Goal: Information Seeking & Learning: Learn about a topic

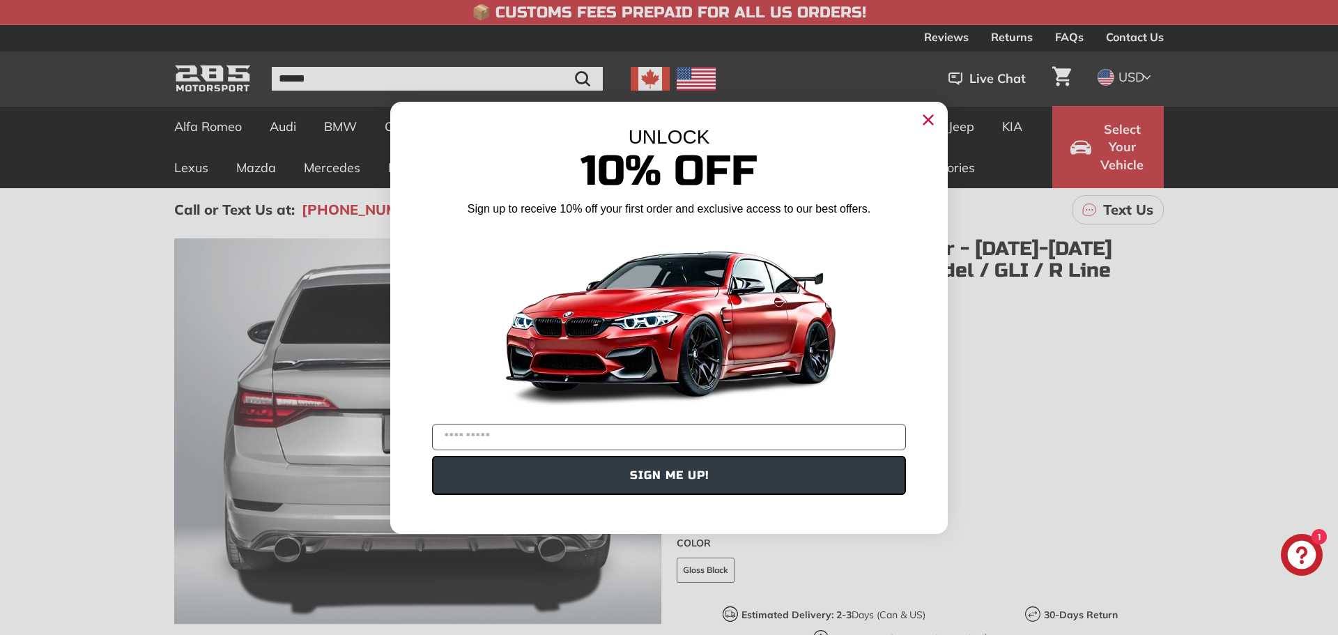
click at [934, 109] on icon "Close dialog" at bounding box center [928, 120] width 22 height 22
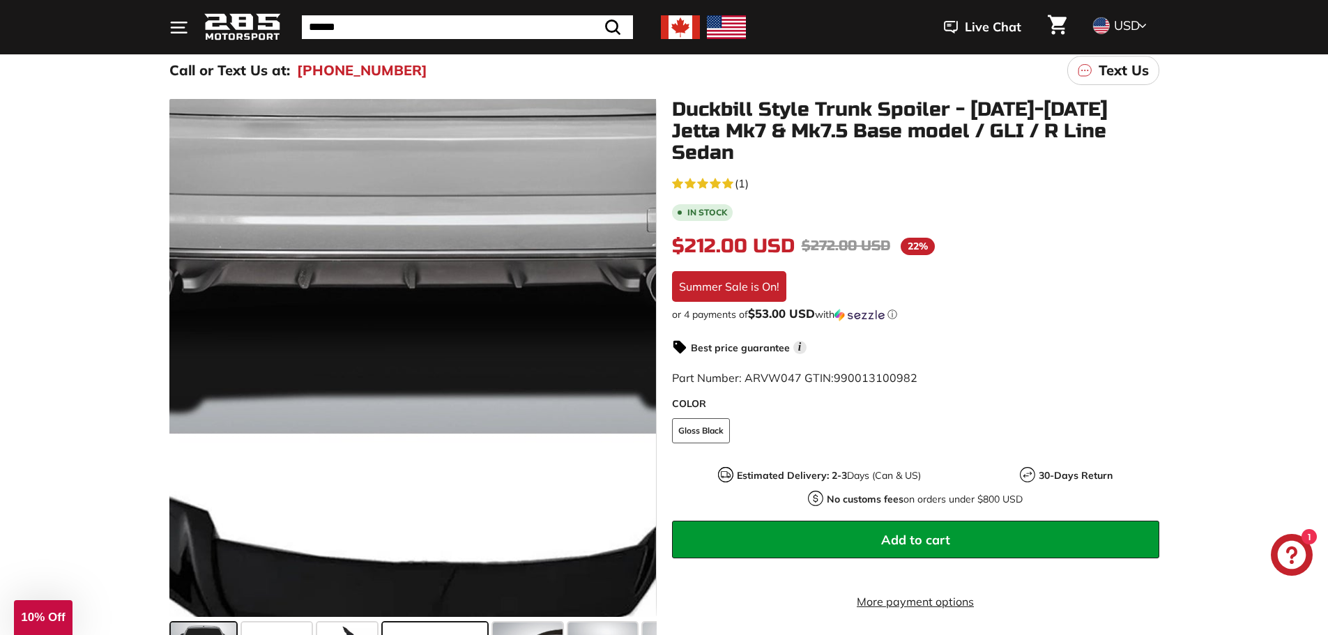
scroll to position [349, 0]
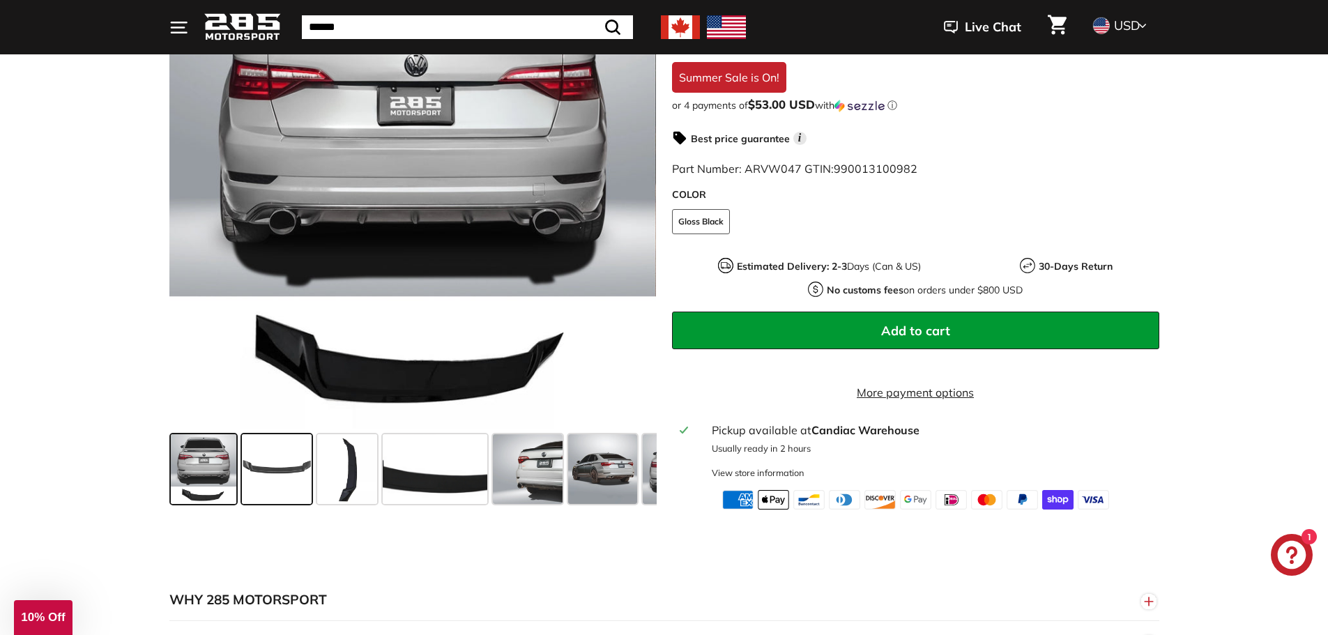
click at [249, 476] on span at bounding box center [277, 469] width 70 height 70
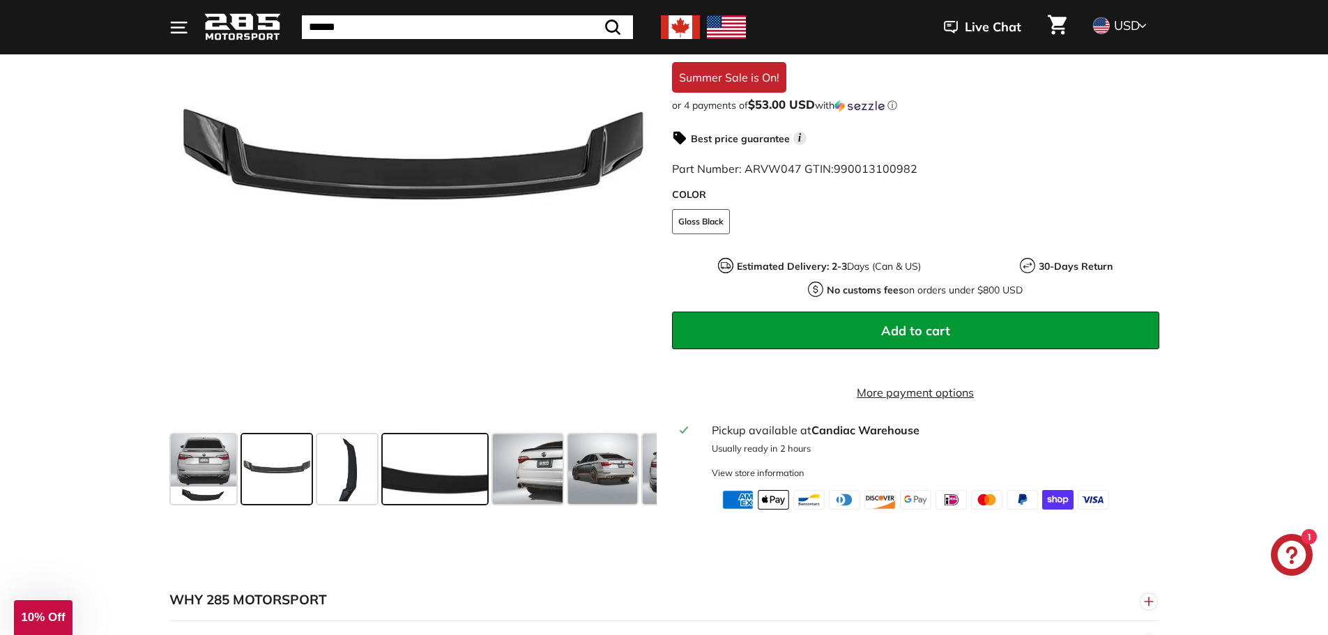
click at [396, 464] on span at bounding box center [435, 469] width 105 height 70
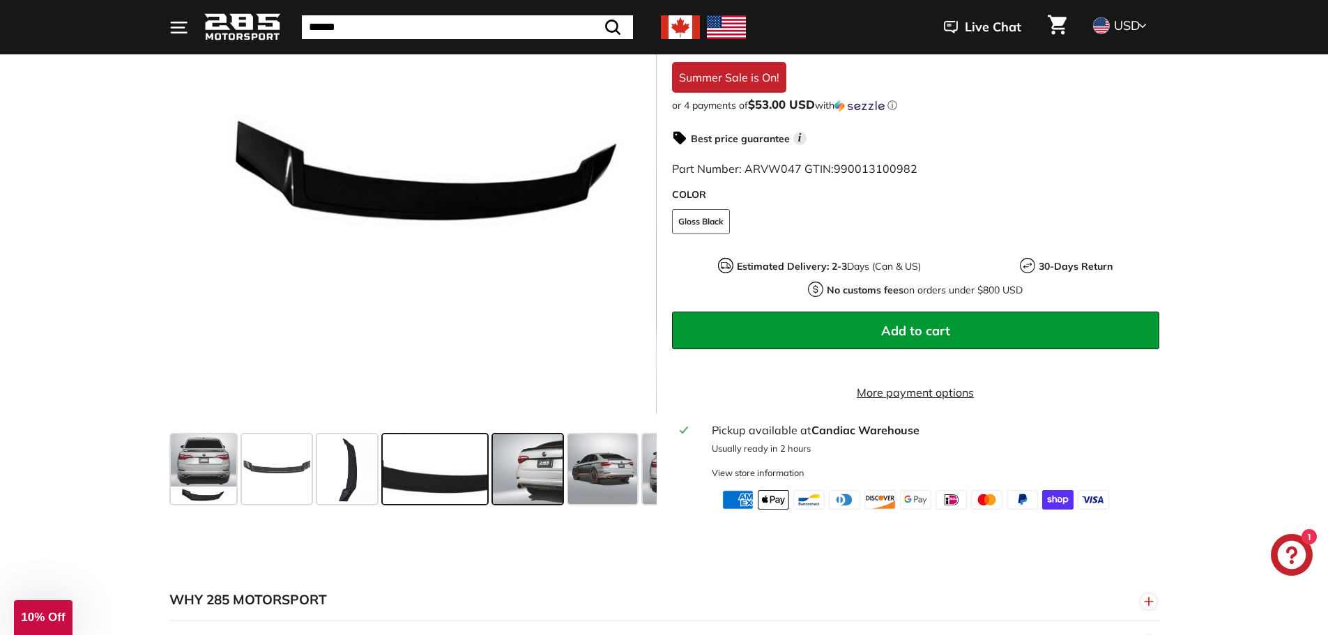
click at [530, 448] on span at bounding box center [528, 469] width 70 height 70
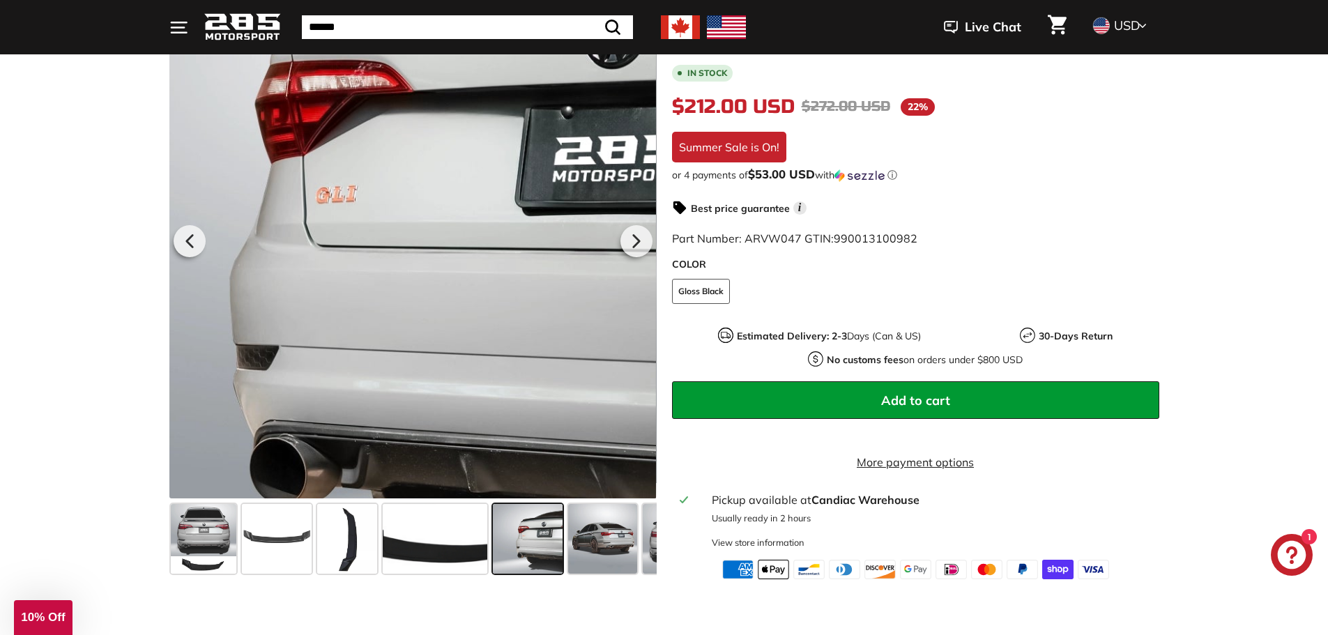
scroll to position [209, 0]
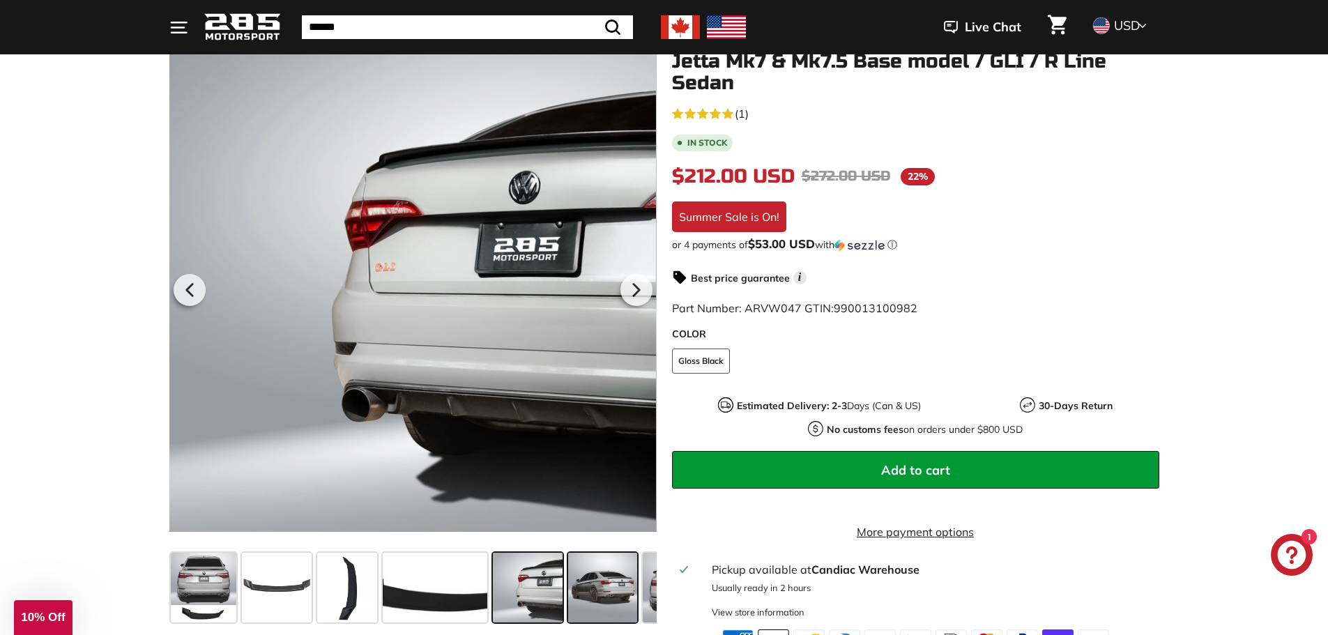
click at [618, 580] on span at bounding box center [603, 588] width 70 height 70
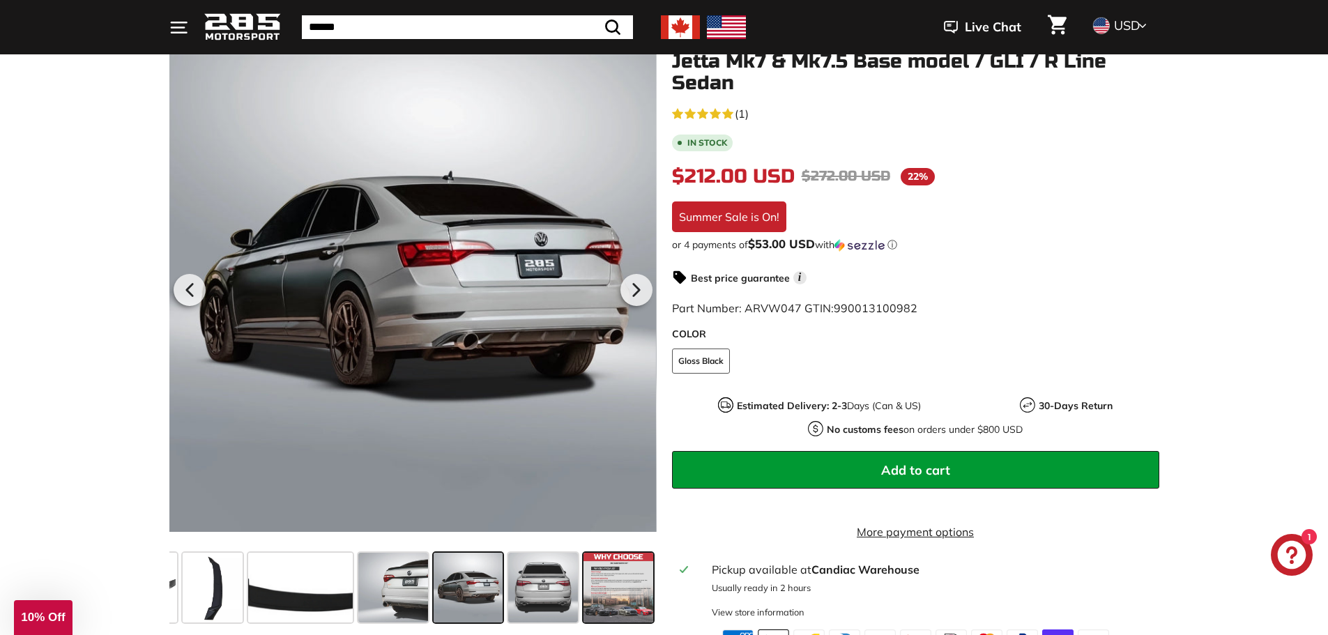
click at [621, 584] on span at bounding box center [618, 588] width 70 height 70
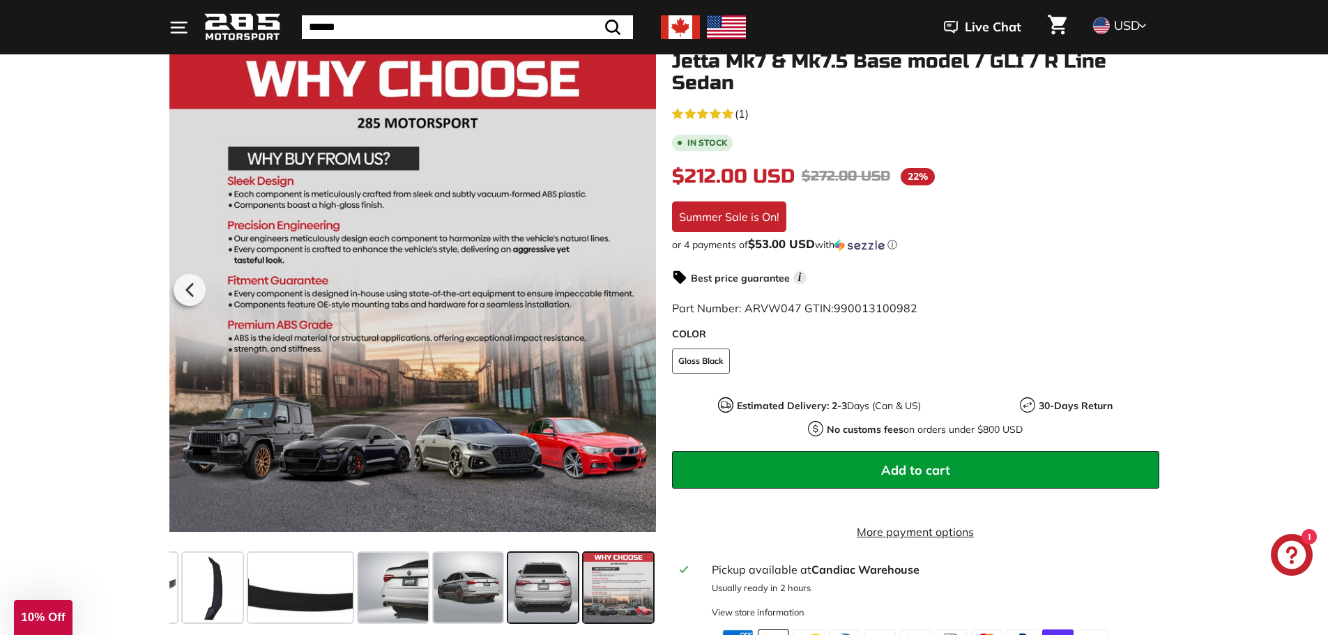
click at [537, 577] on span at bounding box center [543, 588] width 70 height 70
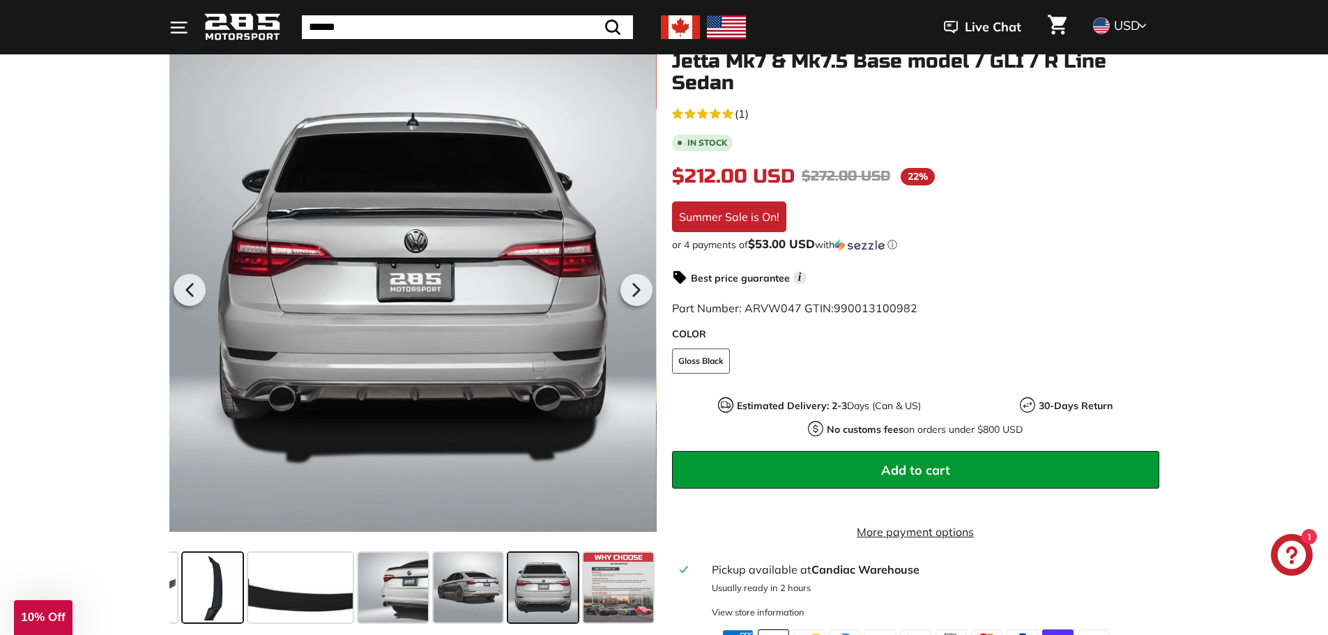
click at [229, 569] on span at bounding box center [213, 588] width 60 height 70
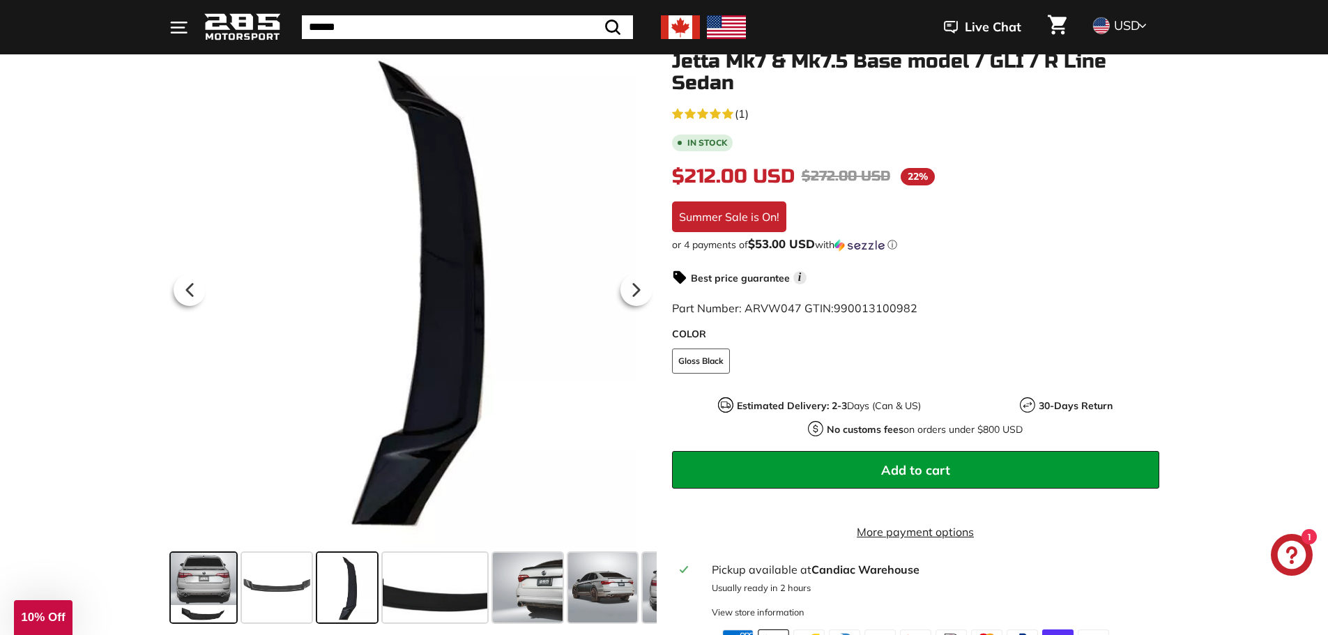
click at [208, 608] on span at bounding box center [204, 588] width 66 height 70
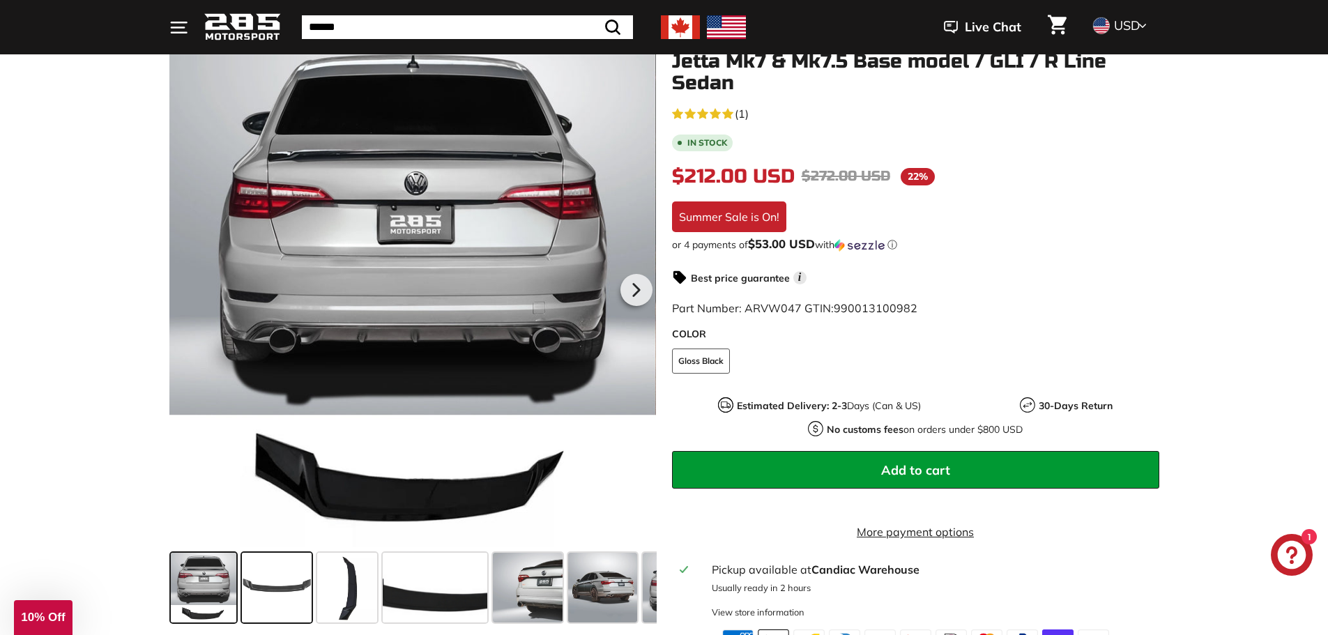
click at [267, 592] on span at bounding box center [277, 588] width 70 height 70
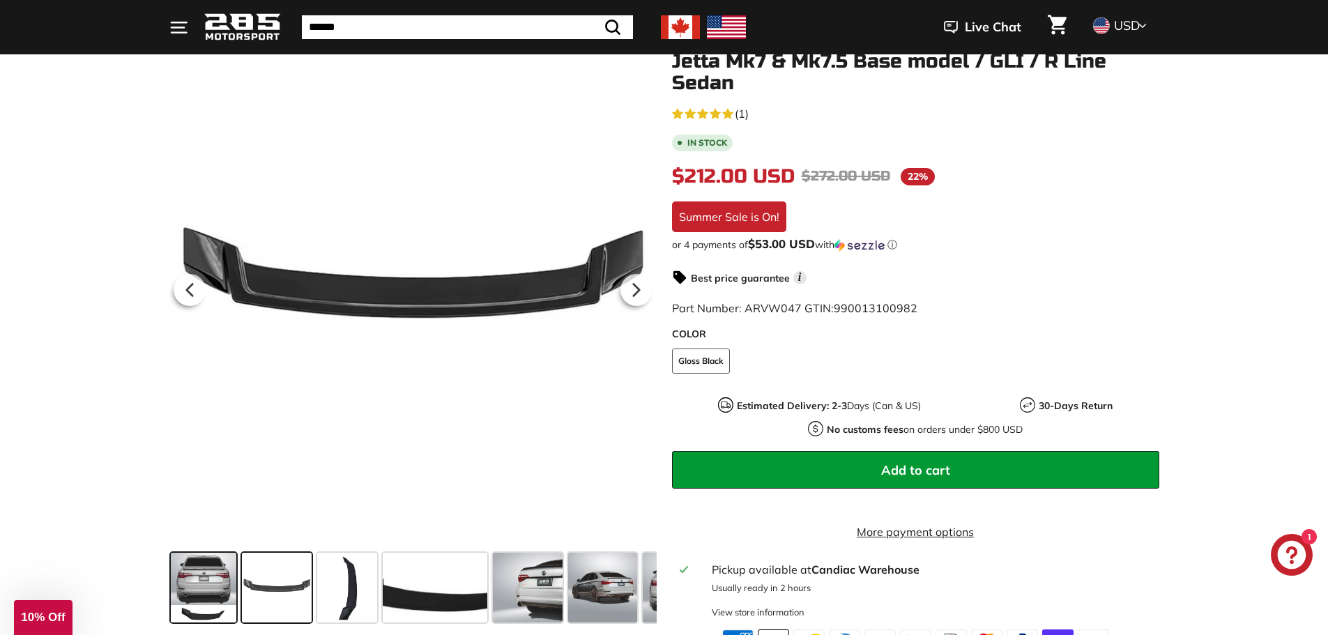
click at [213, 579] on span at bounding box center [204, 588] width 66 height 70
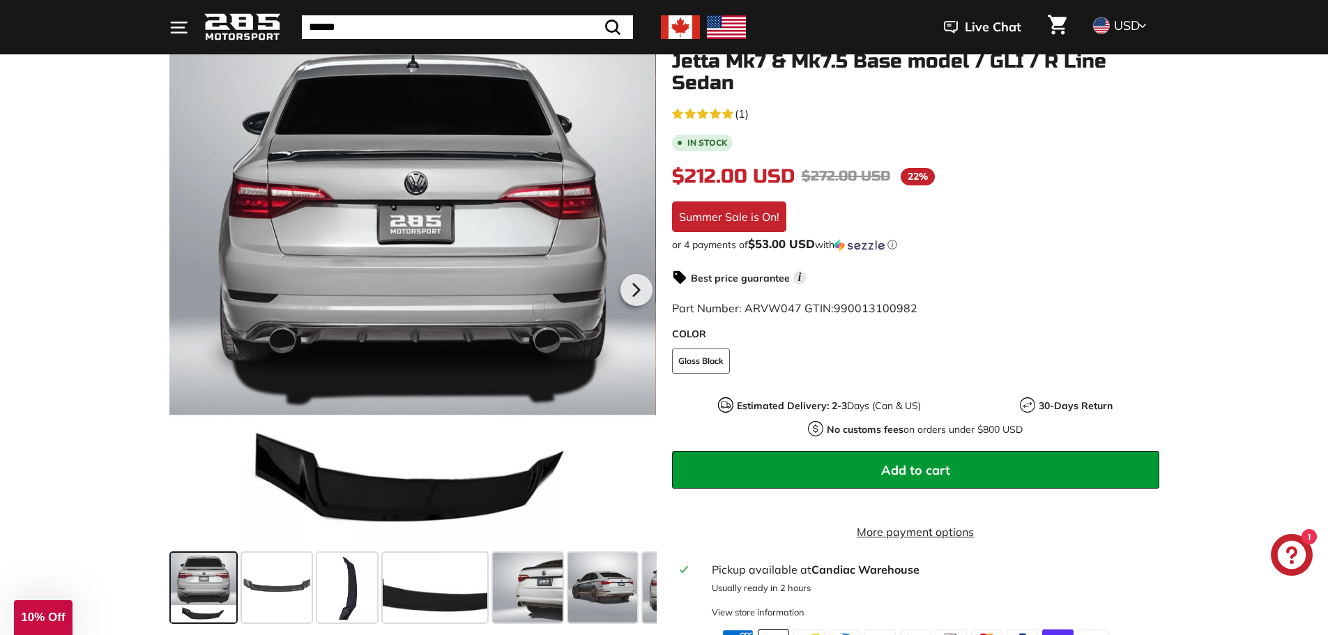
scroll to position [139, 0]
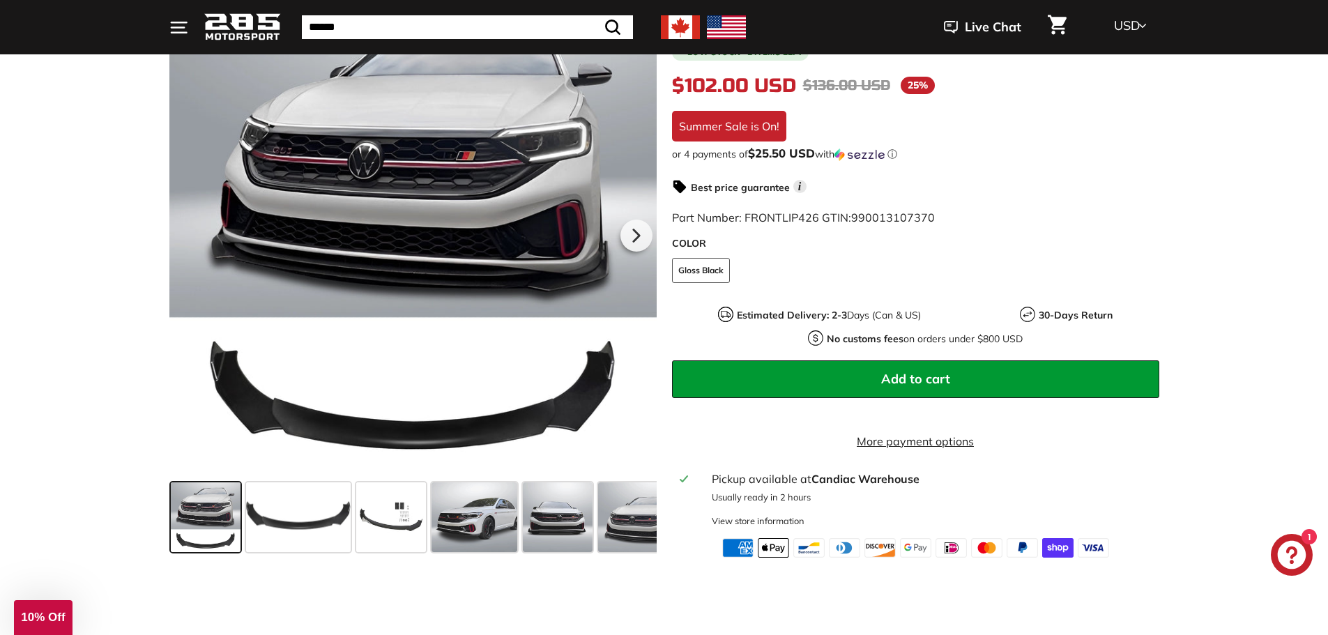
scroll to position [209, 0]
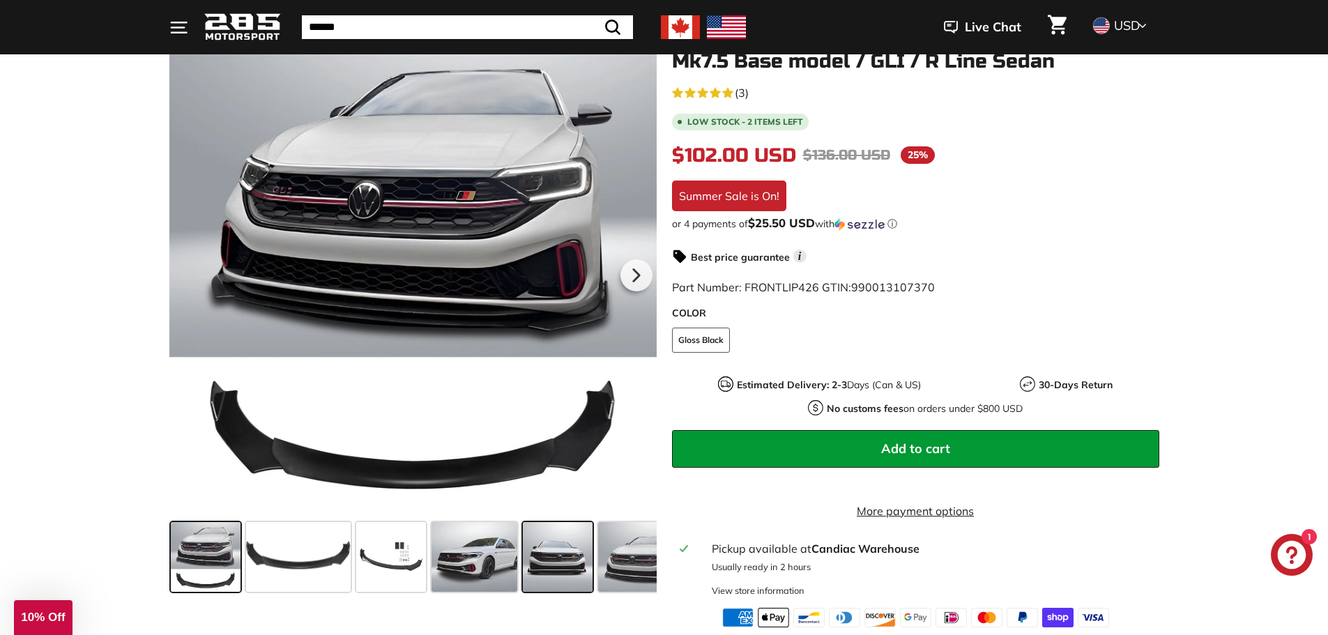
drag, startPoint x: 494, startPoint y: 535, endPoint x: 552, endPoint y: 526, distance: 58.6
click at [527, 530] on div at bounding box center [412, 557] width 487 height 81
click at [503, 549] on span at bounding box center [475, 557] width 86 height 70
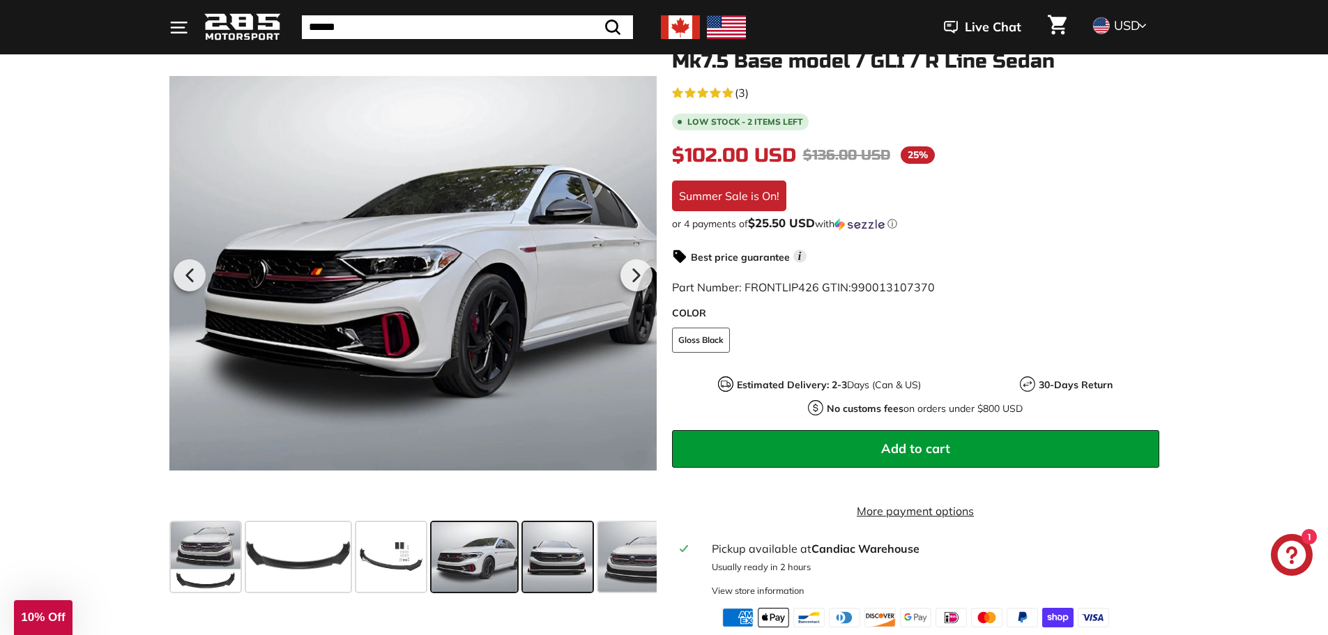
click at [554, 553] on span at bounding box center [558, 557] width 70 height 70
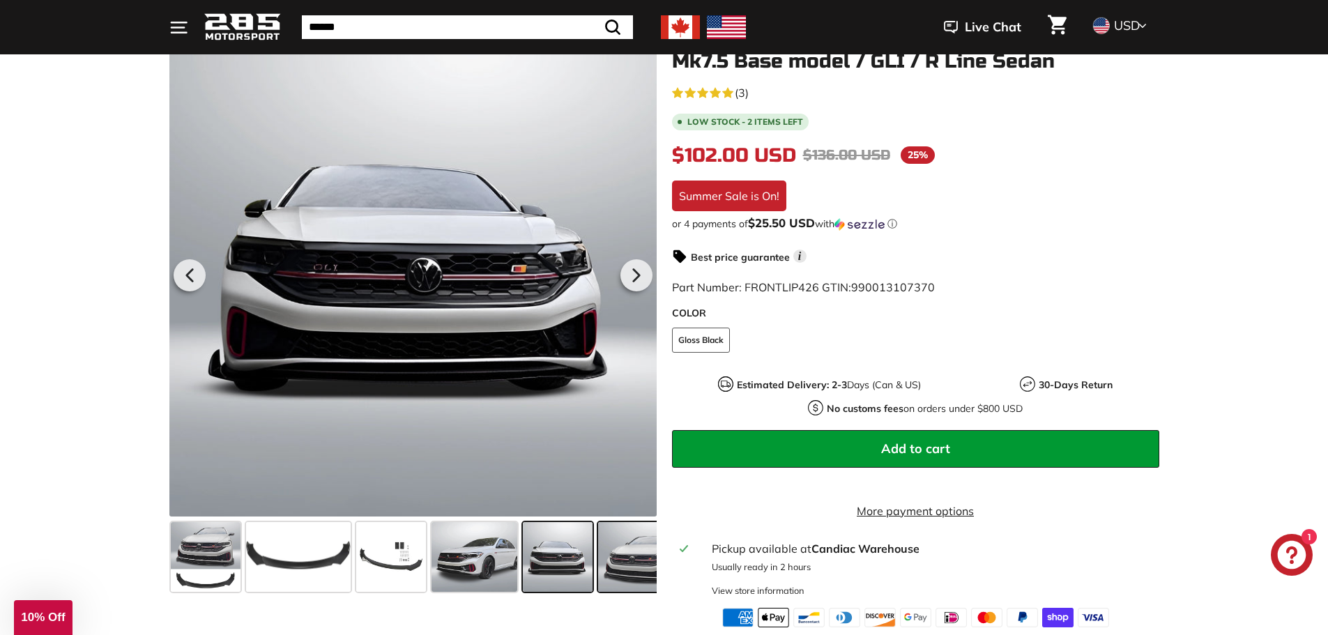
click at [611, 556] on span at bounding box center [639, 557] width 83 height 70
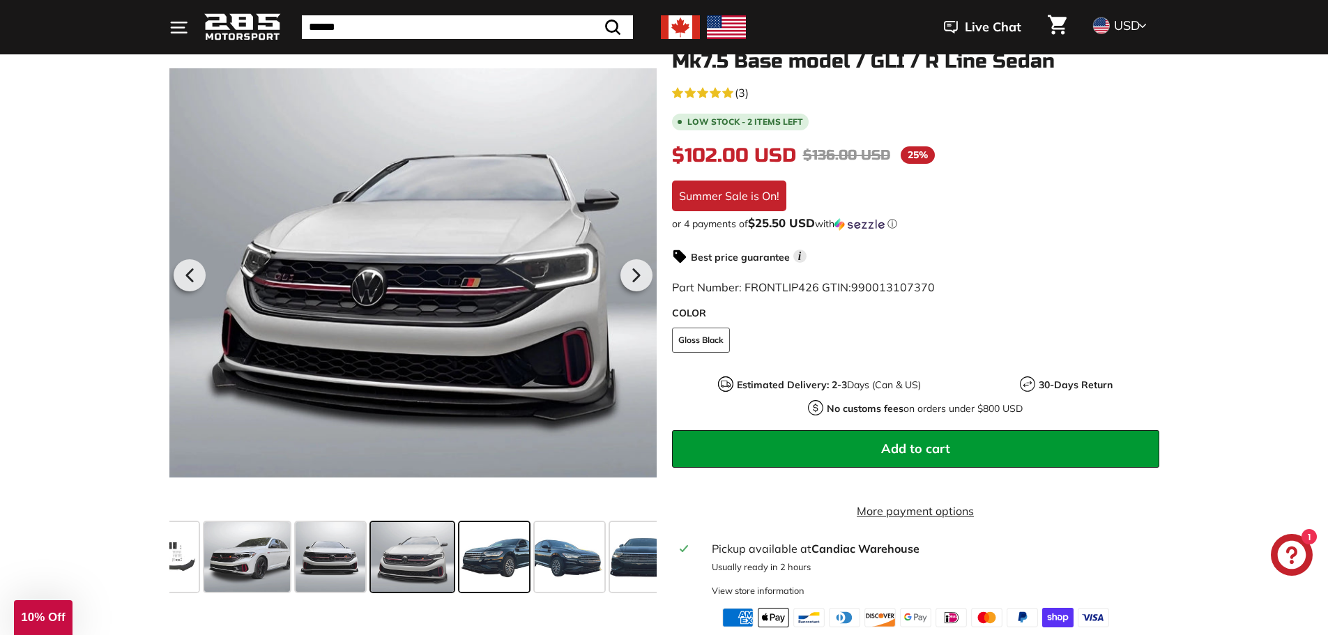
click at [503, 550] on span at bounding box center [494, 557] width 70 height 70
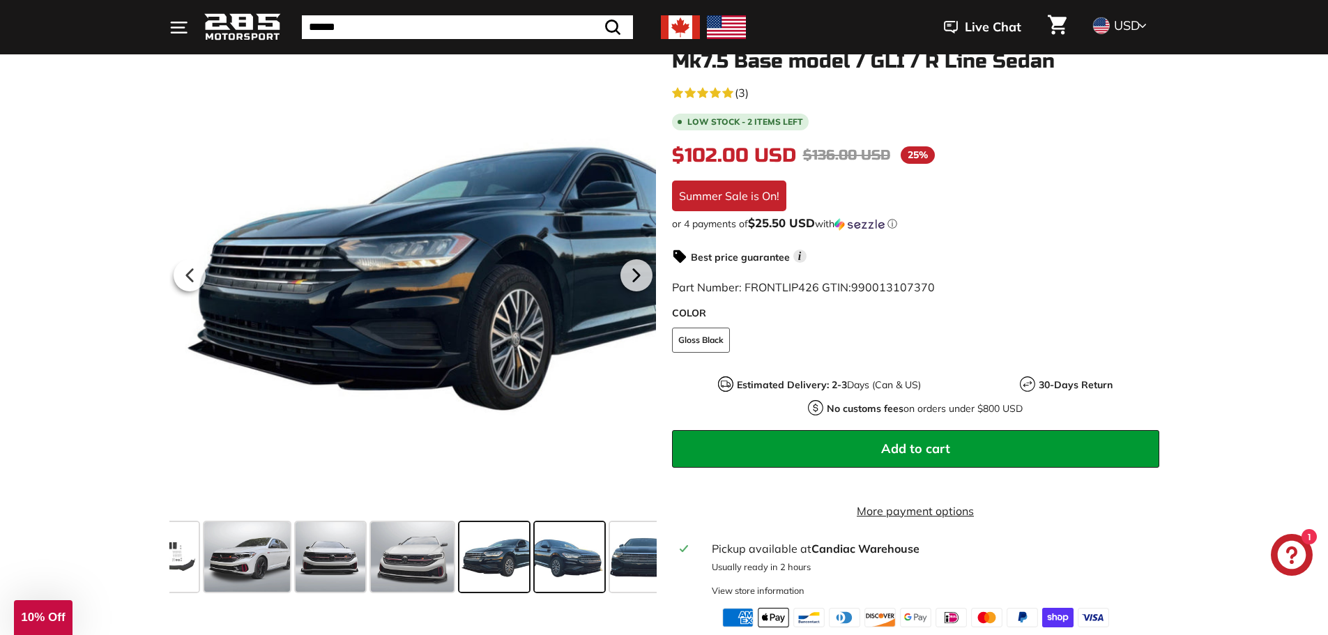
click at [542, 551] on span at bounding box center [570, 557] width 70 height 70
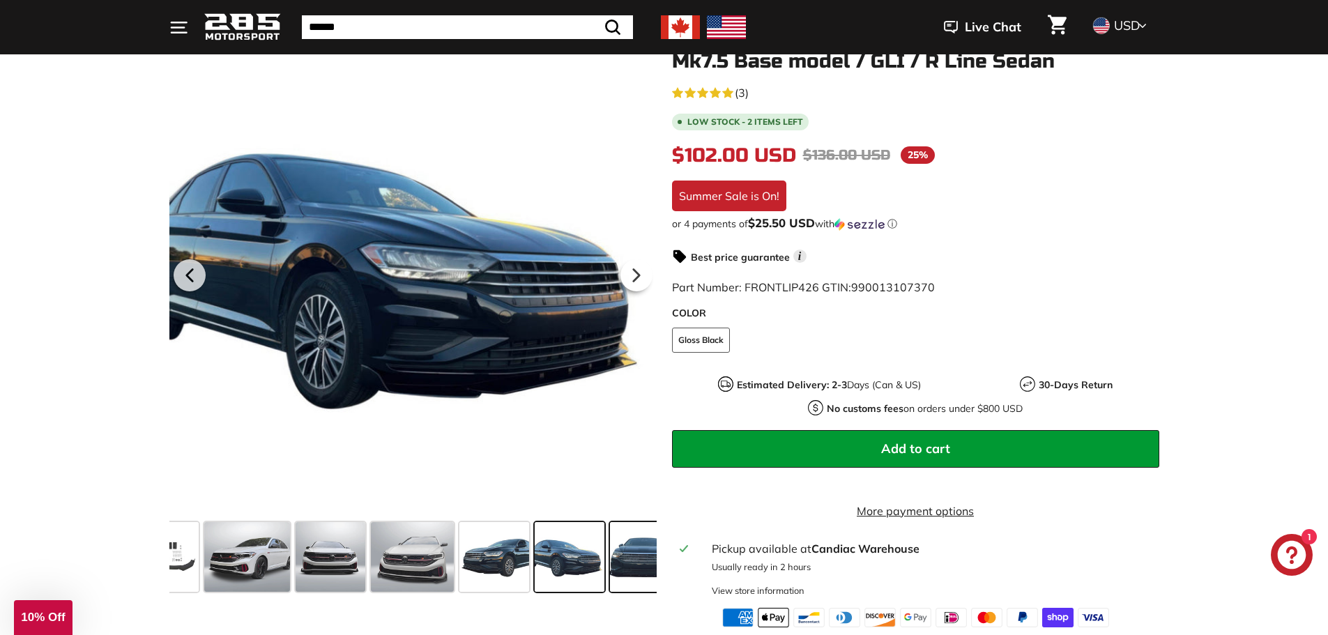
click at [646, 564] on span at bounding box center [645, 557] width 70 height 70
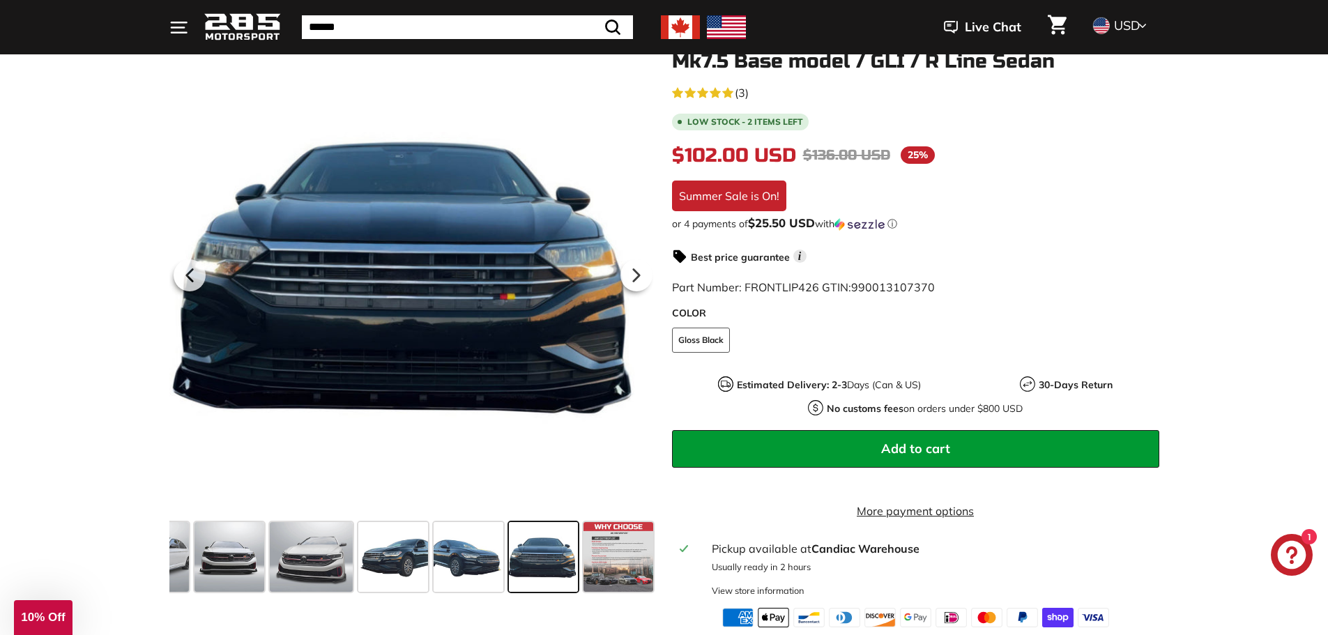
click at [538, 551] on span at bounding box center [544, 557] width 70 height 70
click at [476, 543] on span at bounding box center [469, 557] width 70 height 70
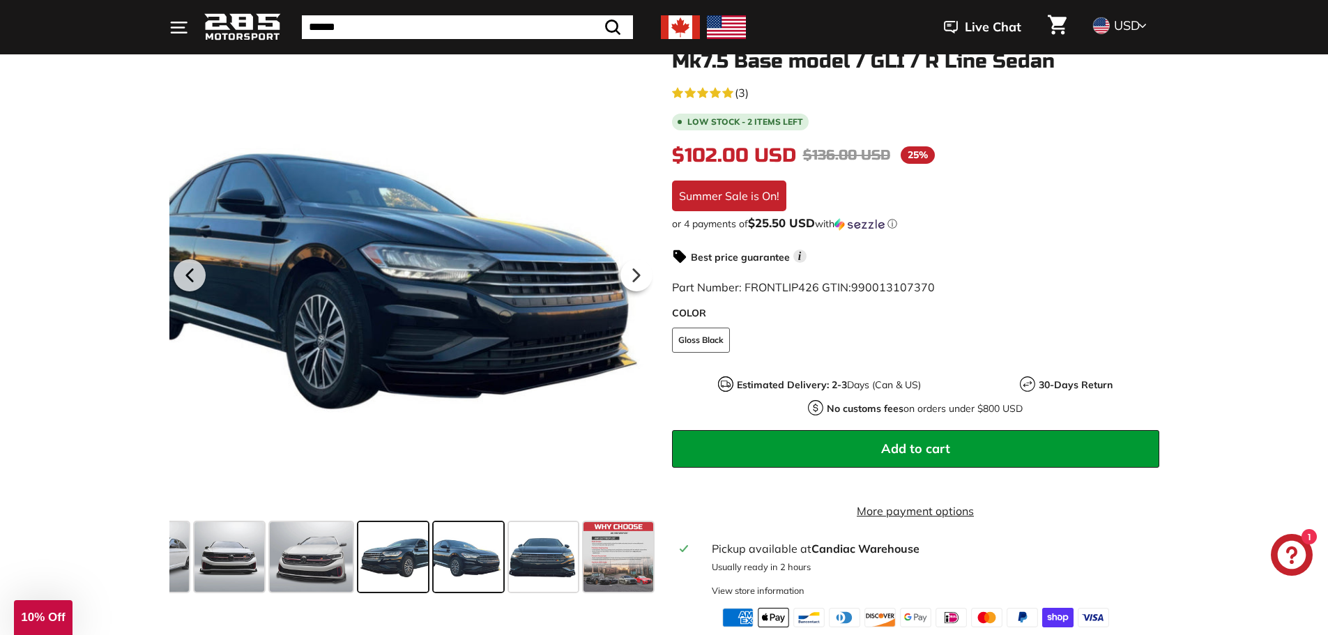
click at [409, 555] on span at bounding box center [393, 557] width 70 height 70
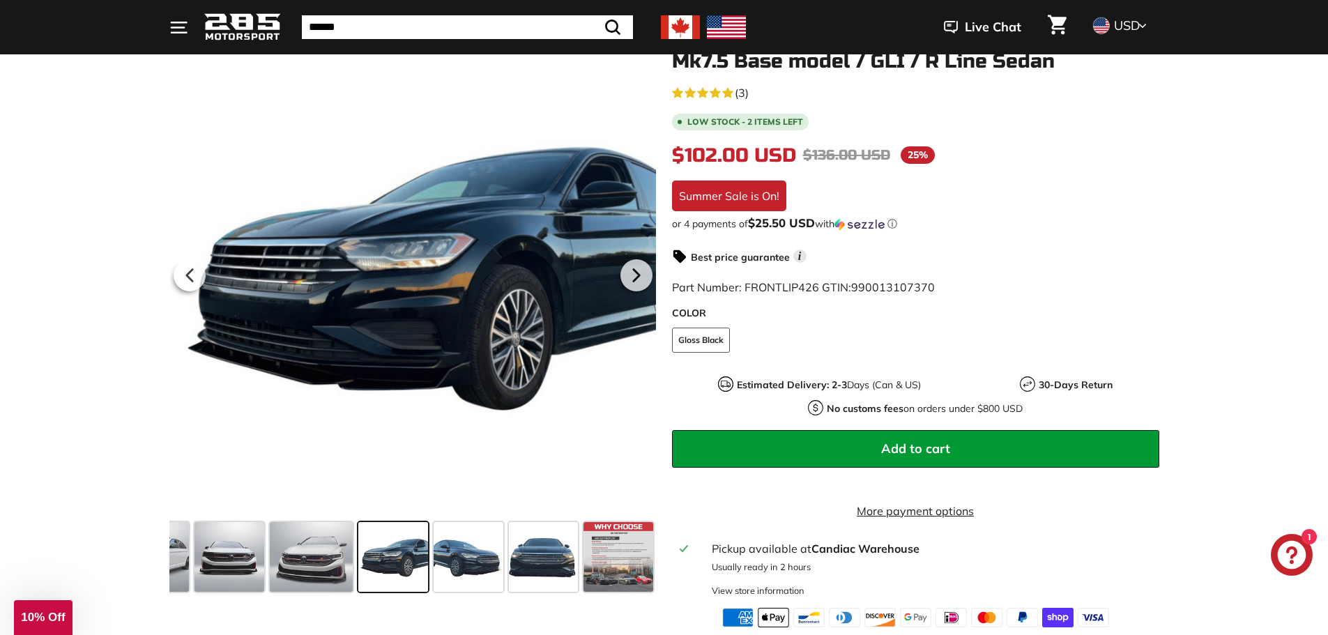
scroll to position [70, 0]
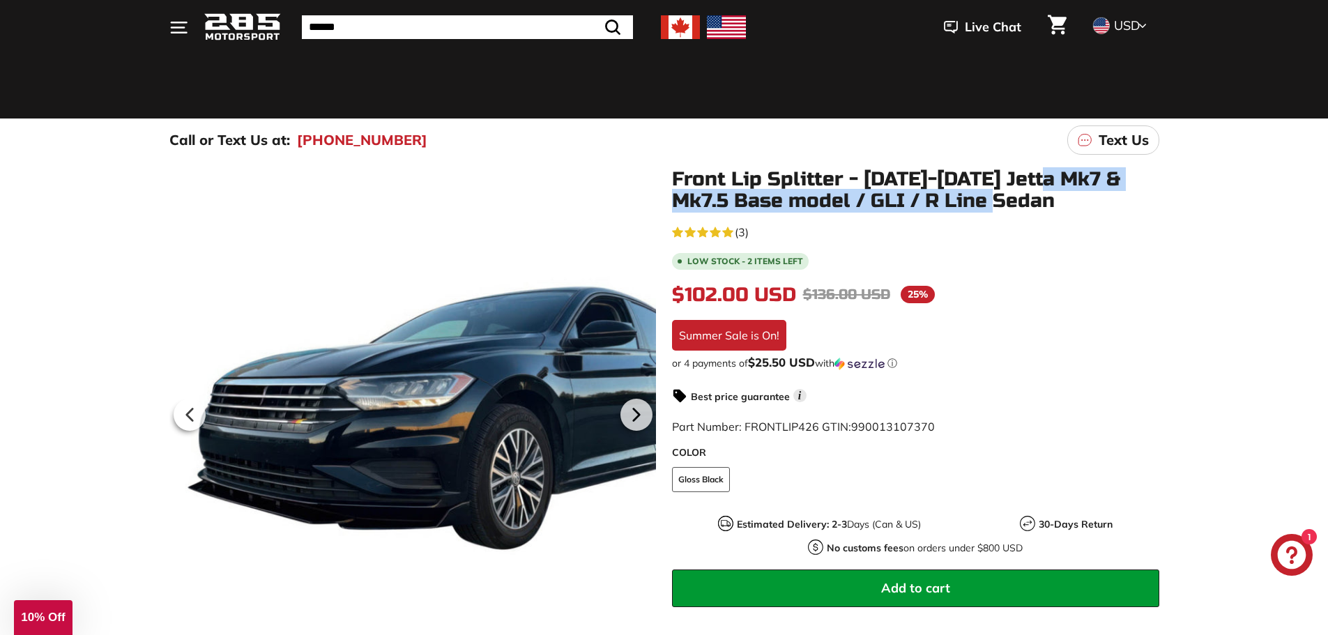
drag, startPoint x: 1050, startPoint y: 177, endPoint x: 975, endPoint y: 206, distance: 80.1
click at [975, 206] on h1 "Front Lip Splitter - [DATE]-[DATE] Jetta Mk7 & Mk7.5 Base model / GLI / R Line …" at bounding box center [915, 190] width 487 height 43
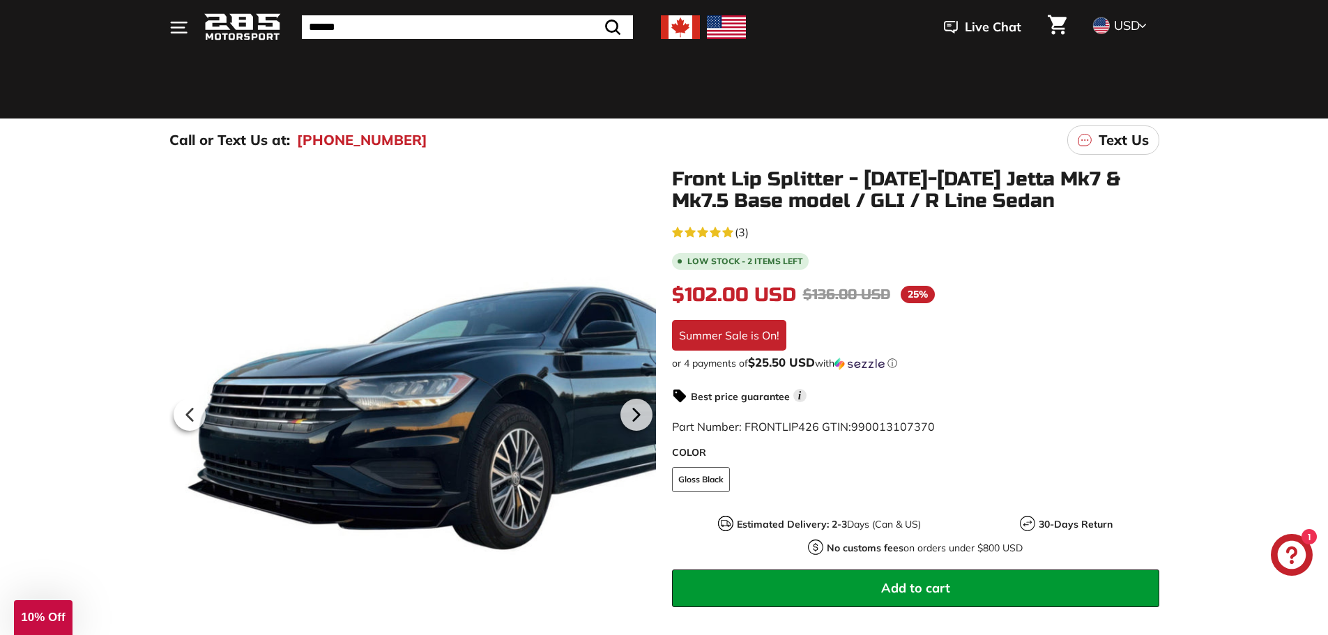
click at [1062, 212] on div "Front Lip Splitter - [DATE]-[DATE] Jetta Mk7 & Mk7.5 Base model / GLI / R Line …" at bounding box center [908, 468] width 503 height 598
